Goal: Task Accomplishment & Management: Use online tool/utility

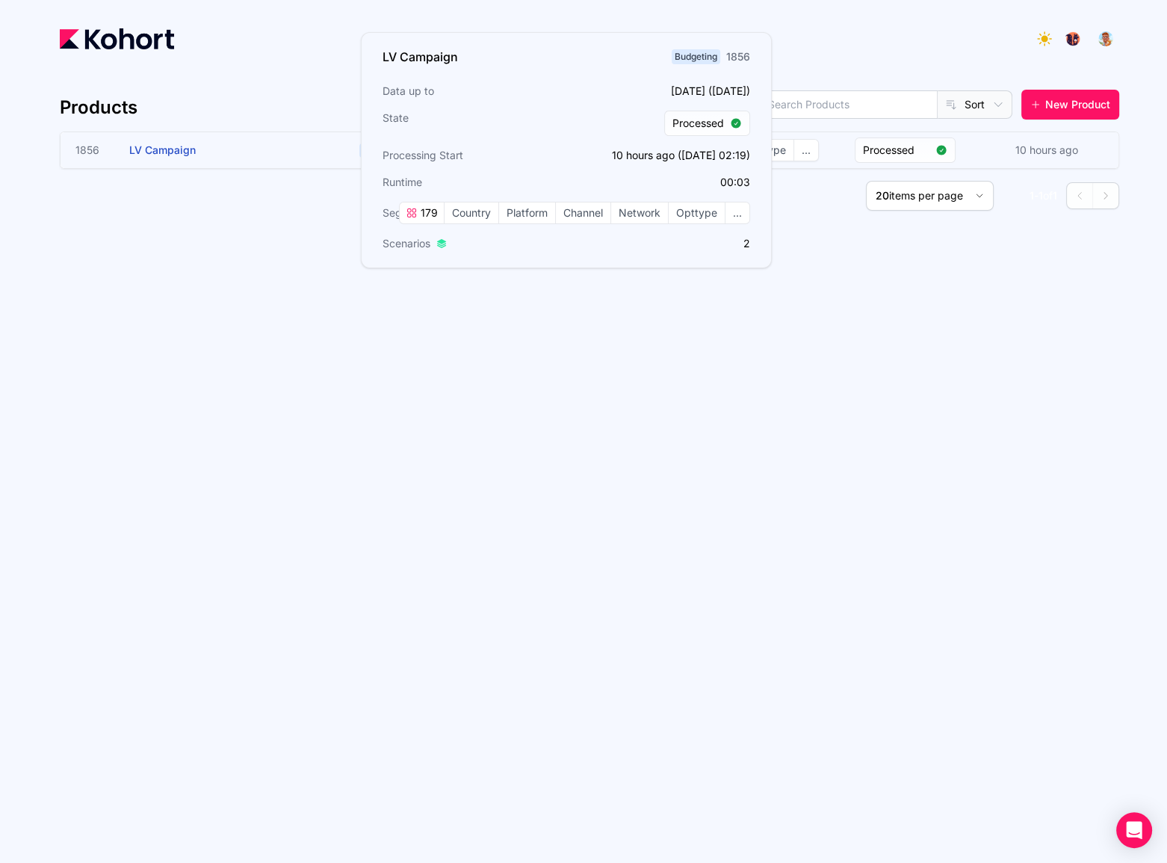
click at [164, 146] on span "LV Campaign" at bounding box center [162, 149] width 66 height 13
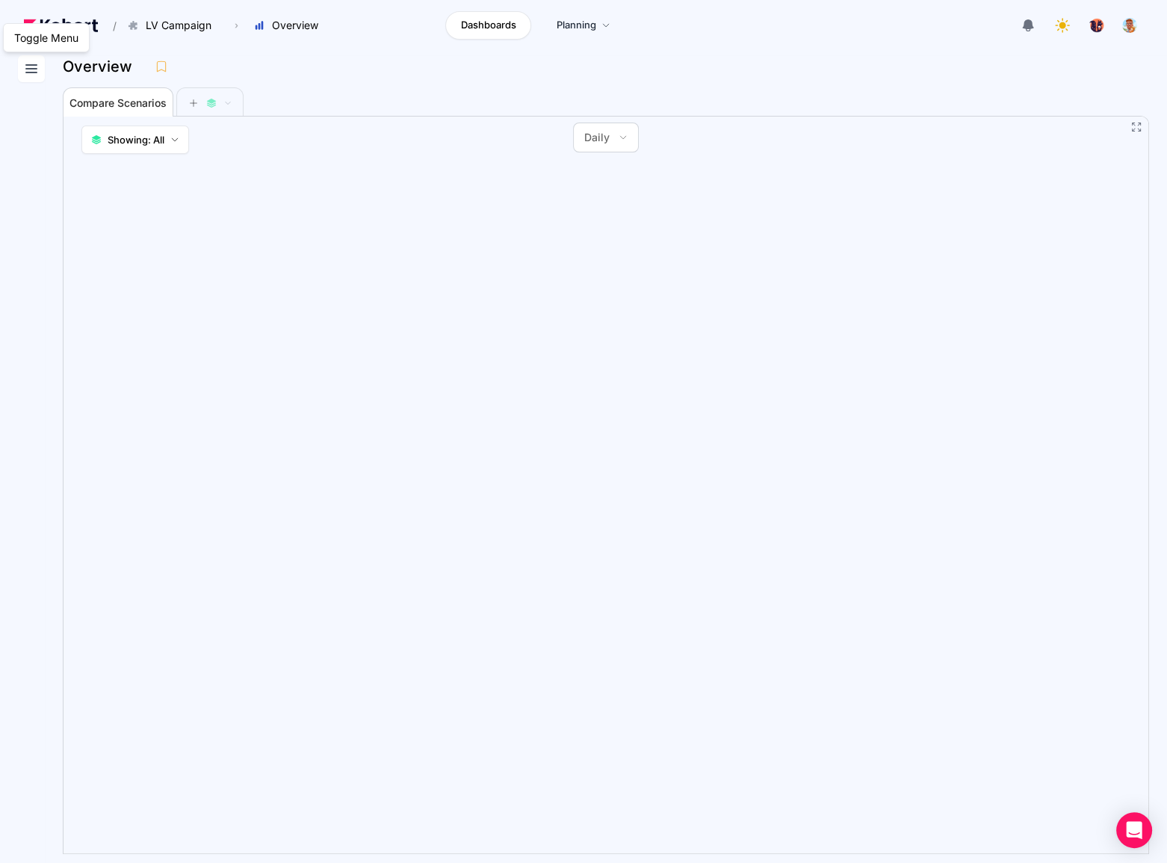
click at [24, 72] on icon at bounding box center [31, 69] width 18 height 18
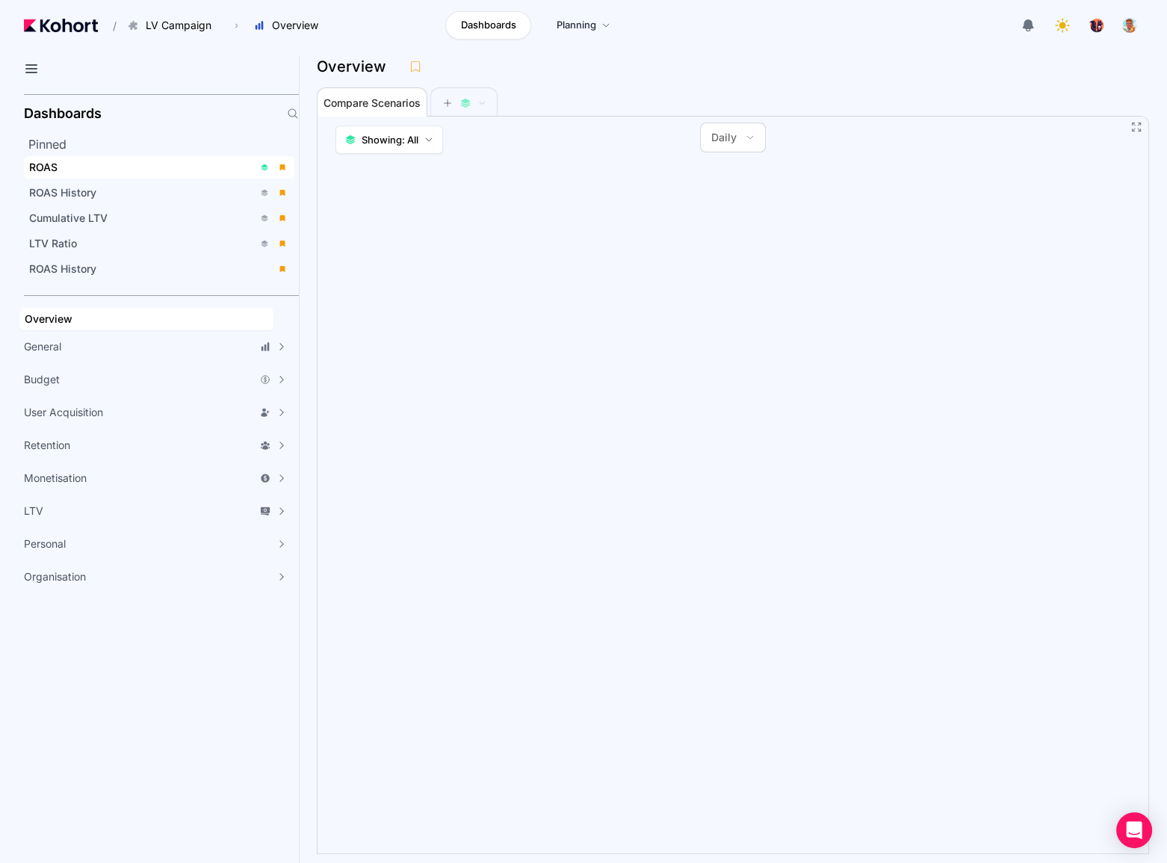
click at [87, 170] on div "ROAS" at bounding box center [141, 167] width 224 height 15
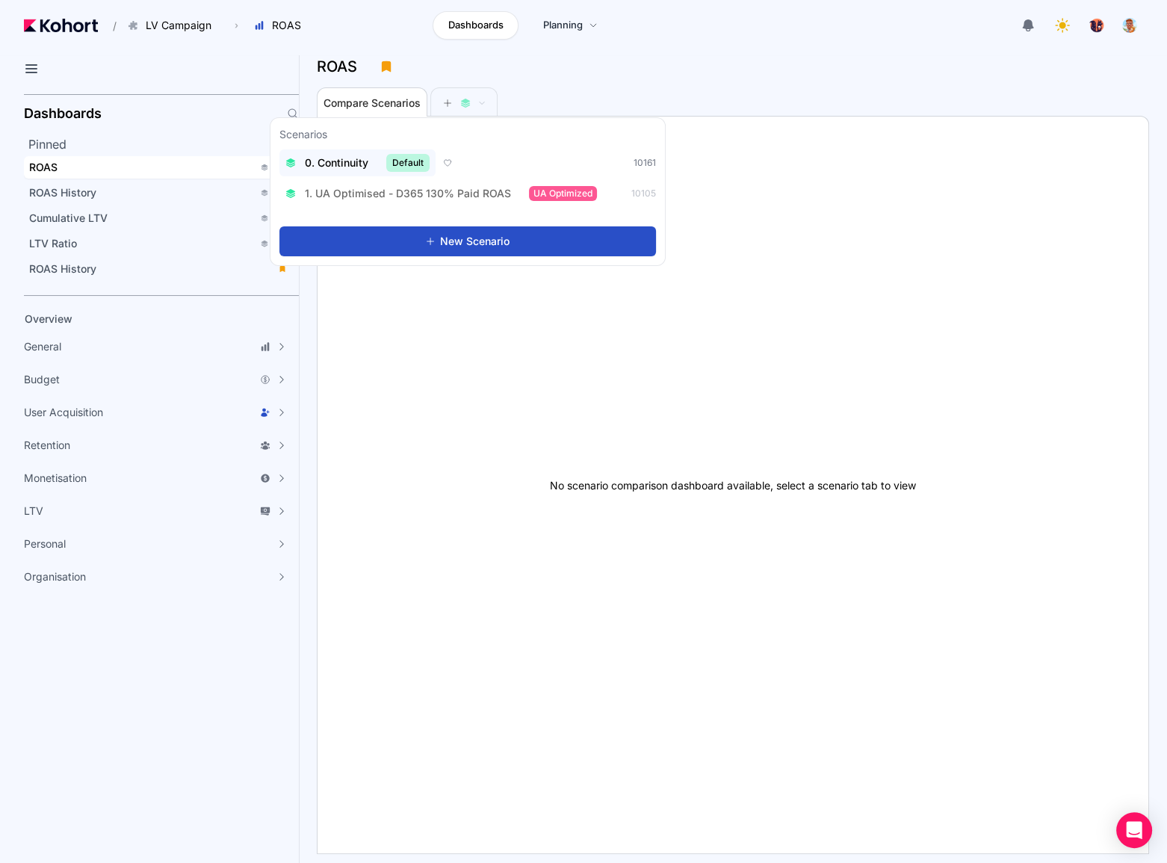
click at [340, 165] on span "0. Continuity" at bounding box center [336, 162] width 63 height 15
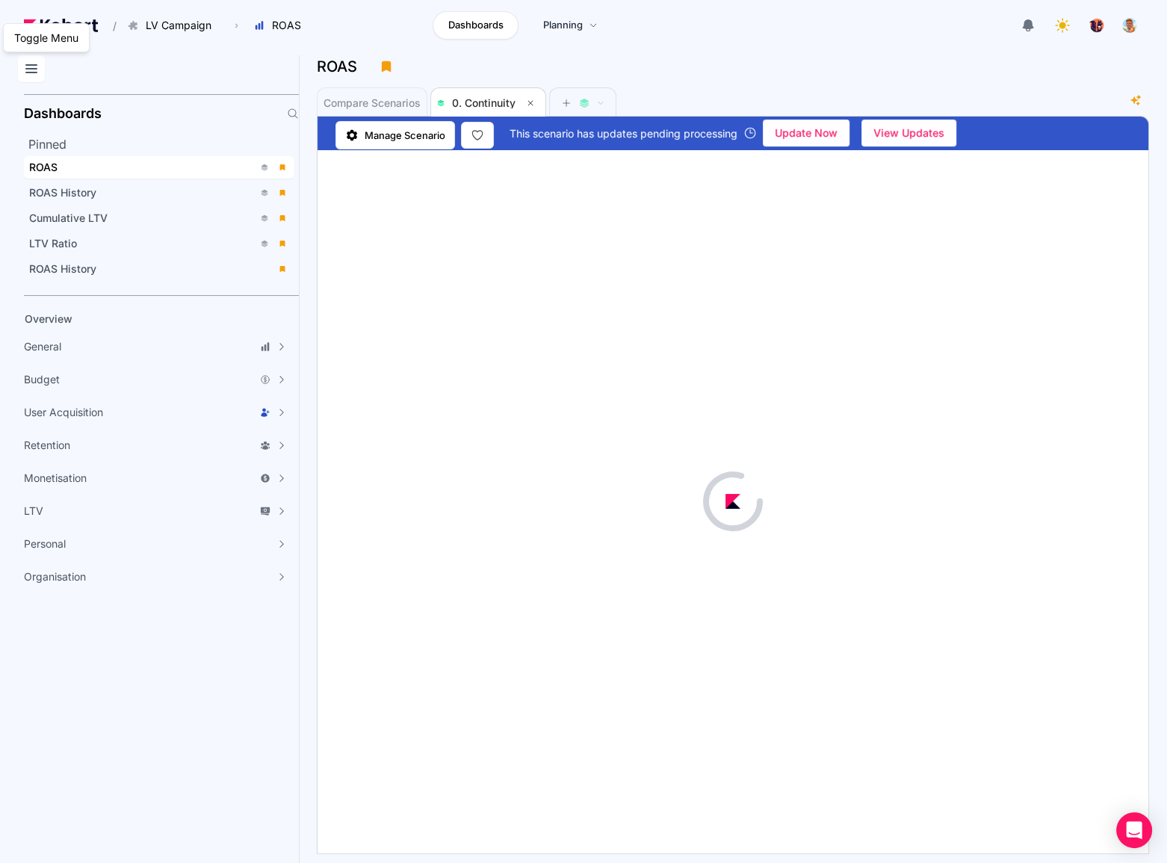
click at [30, 61] on icon at bounding box center [31, 69] width 18 height 18
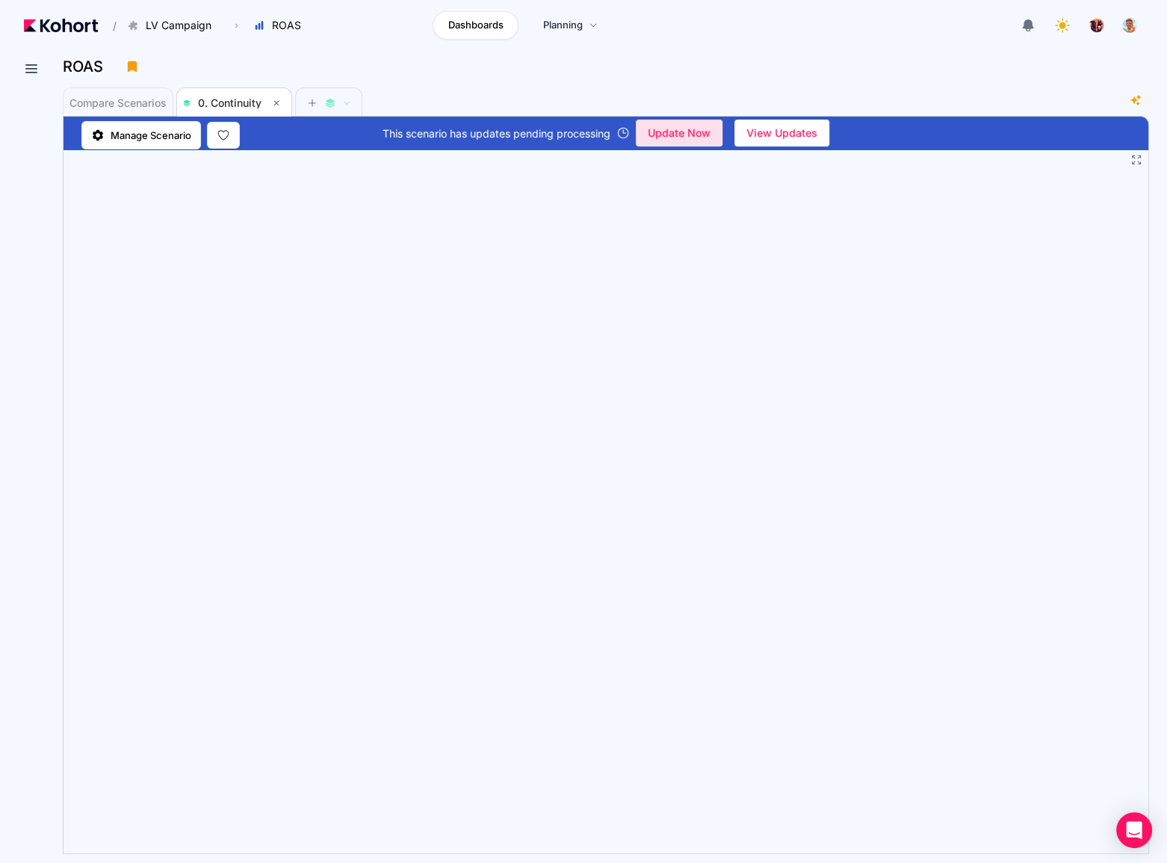
click at [677, 130] on span "Update Now" at bounding box center [679, 133] width 63 height 22
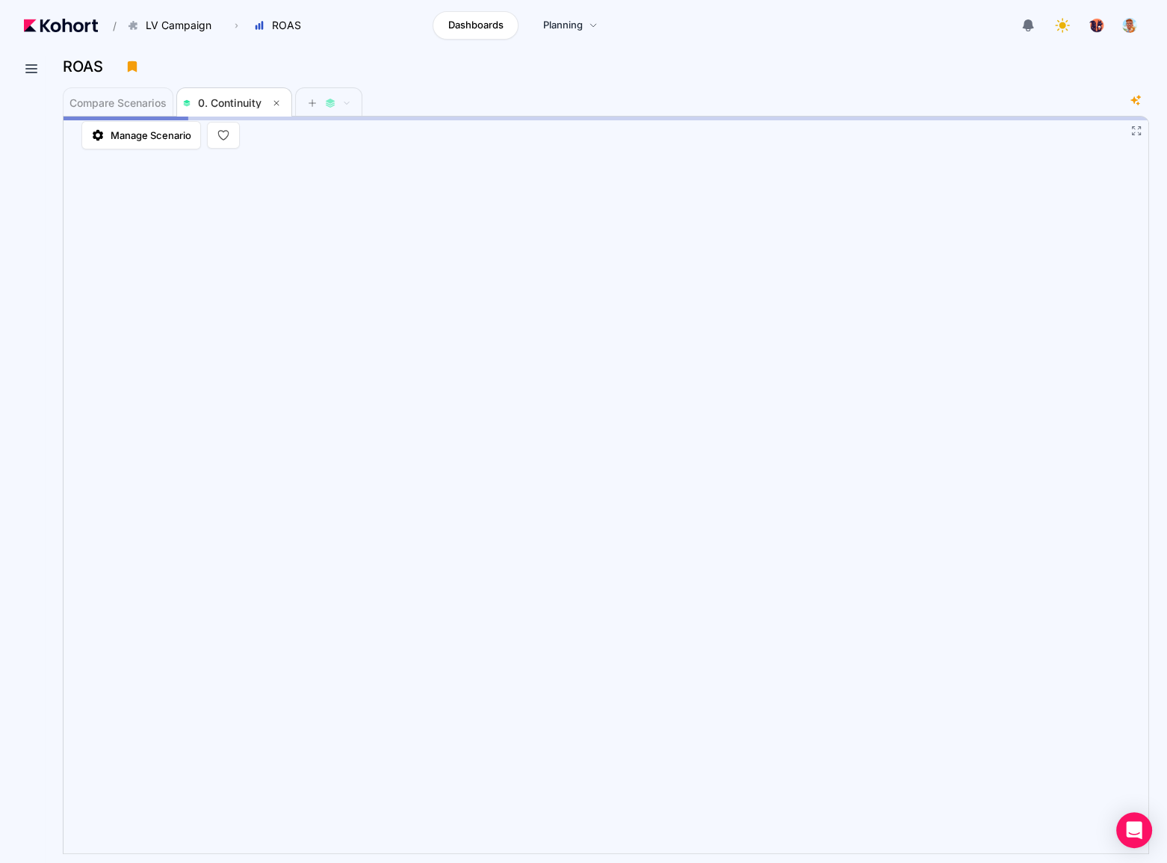
click at [45, 493] on div "ROAS Compare Scenarios 0. Continuity No scenario comparison dashboard available…" at bounding box center [606, 458] width 1122 height 807
